Goal: Task Accomplishment & Management: Use online tool/utility

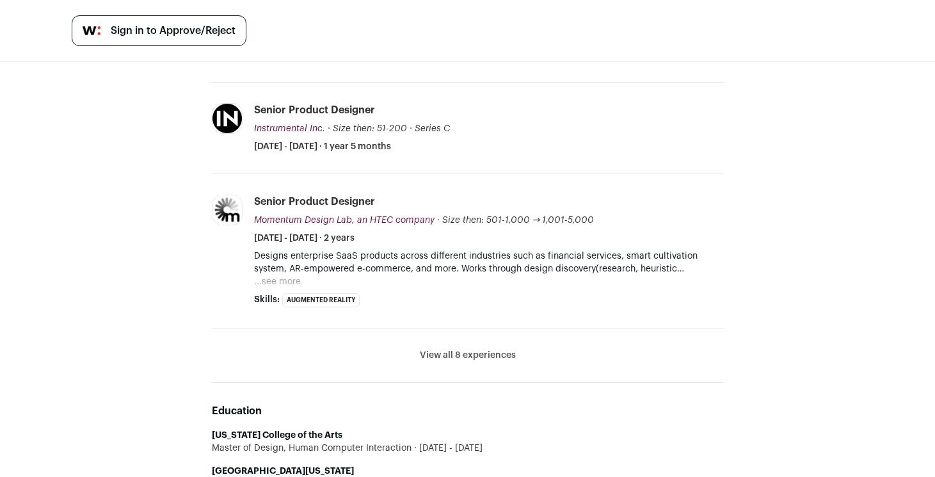
scroll to position [398, 0]
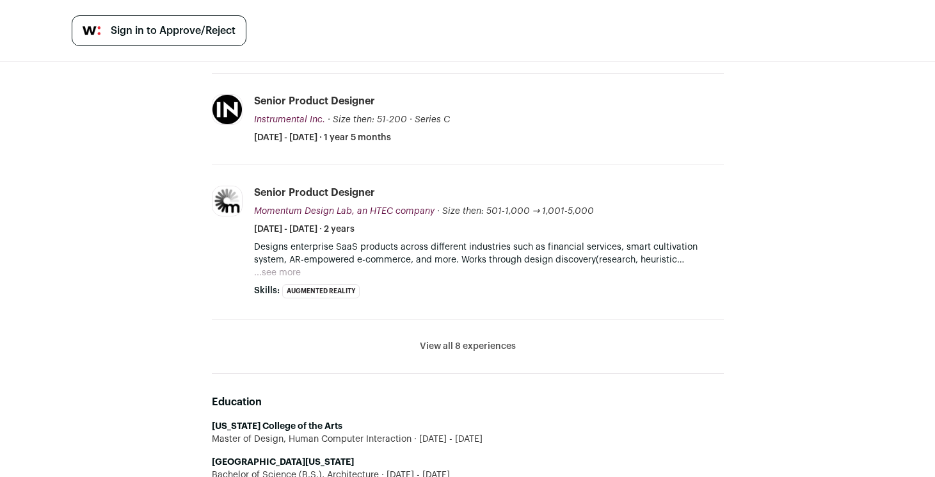
click at [446, 343] on button "View all 8 experiences" at bounding box center [468, 346] width 96 height 13
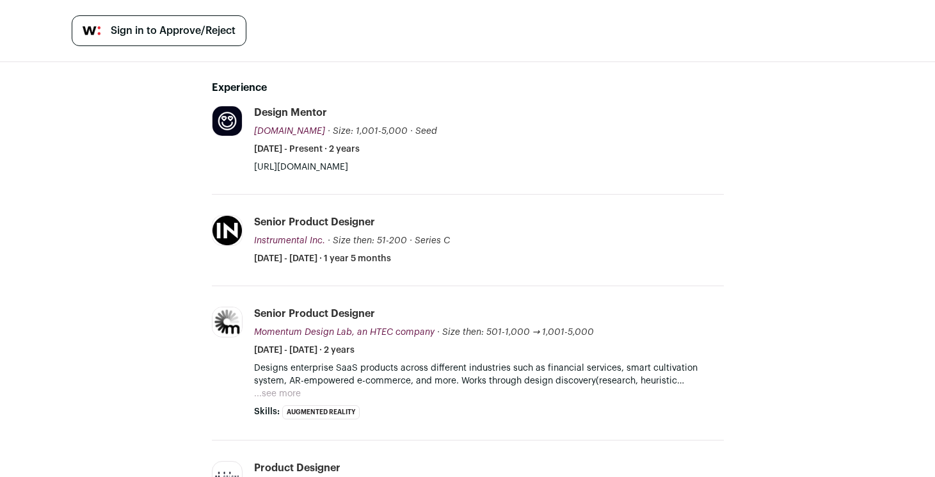
scroll to position [267, 0]
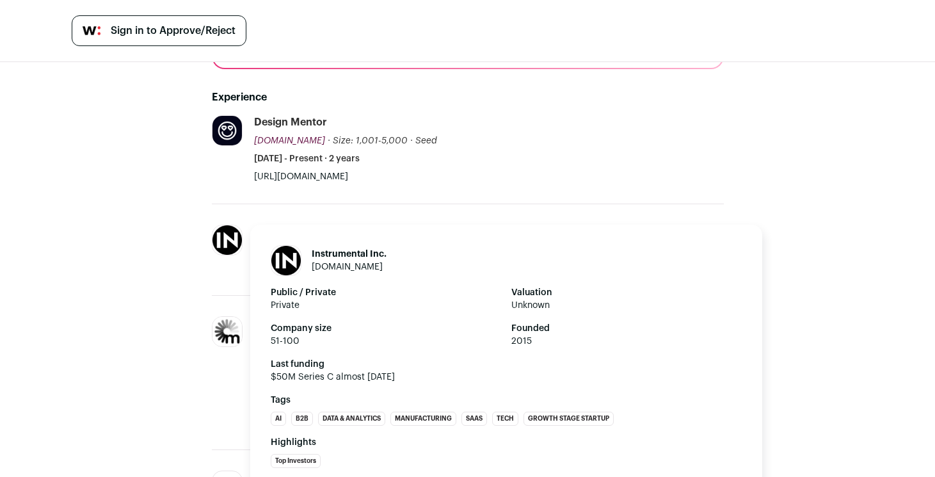
click at [226, 247] on img at bounding box center [227, 239] width 29 height 29
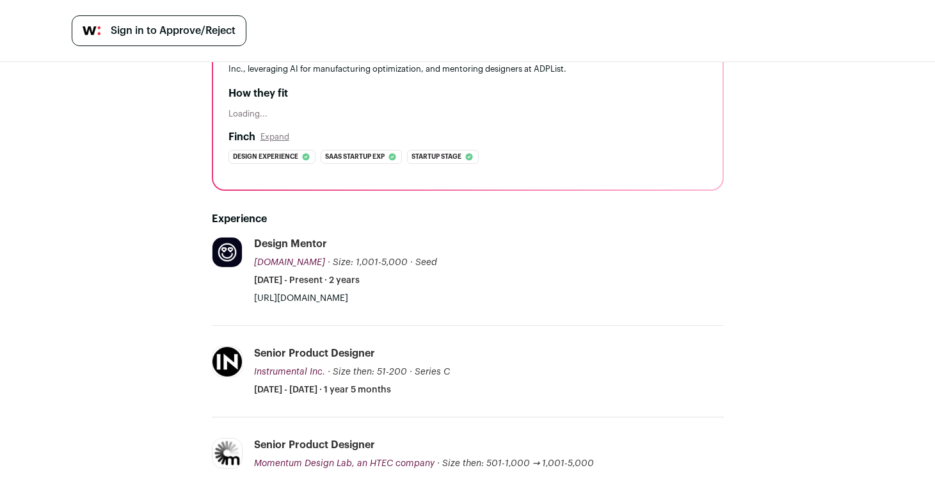
scroll to position [0, 0]
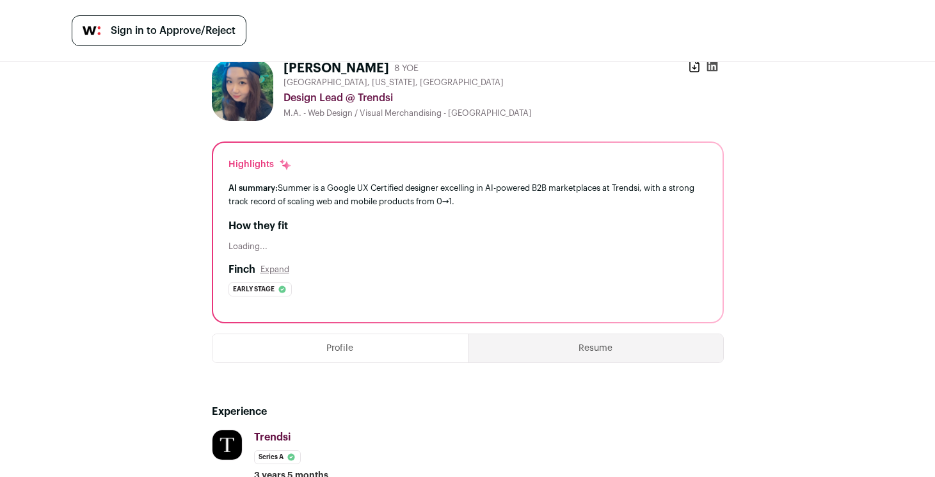
scroll to position [13, 0]
click at [149, 38] on span "Sign in to Approve/Reject" at bounding box center [173, 30] width 125 height 15
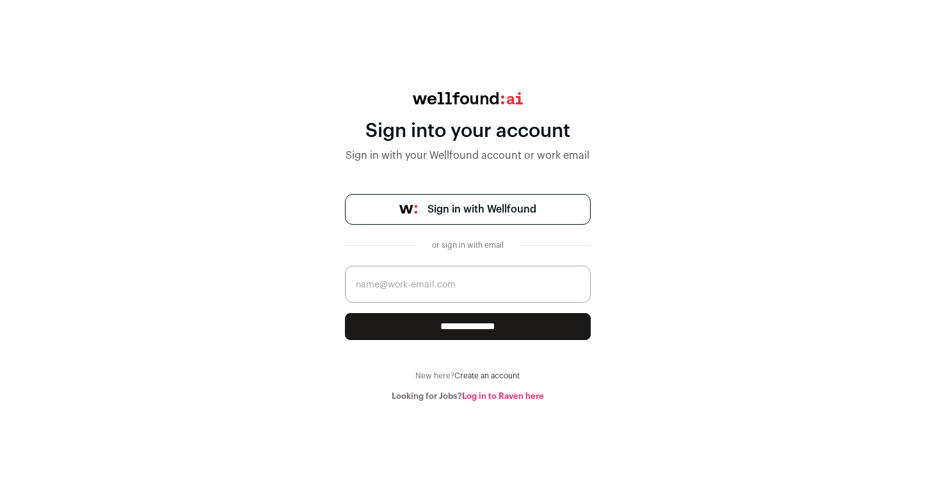
click at [455, 210] on span "Sign in with Wellfound" at bounding box center [482, 209] width 109 height 15
